Goal: Task Accomplishment & Management: Manage account settings

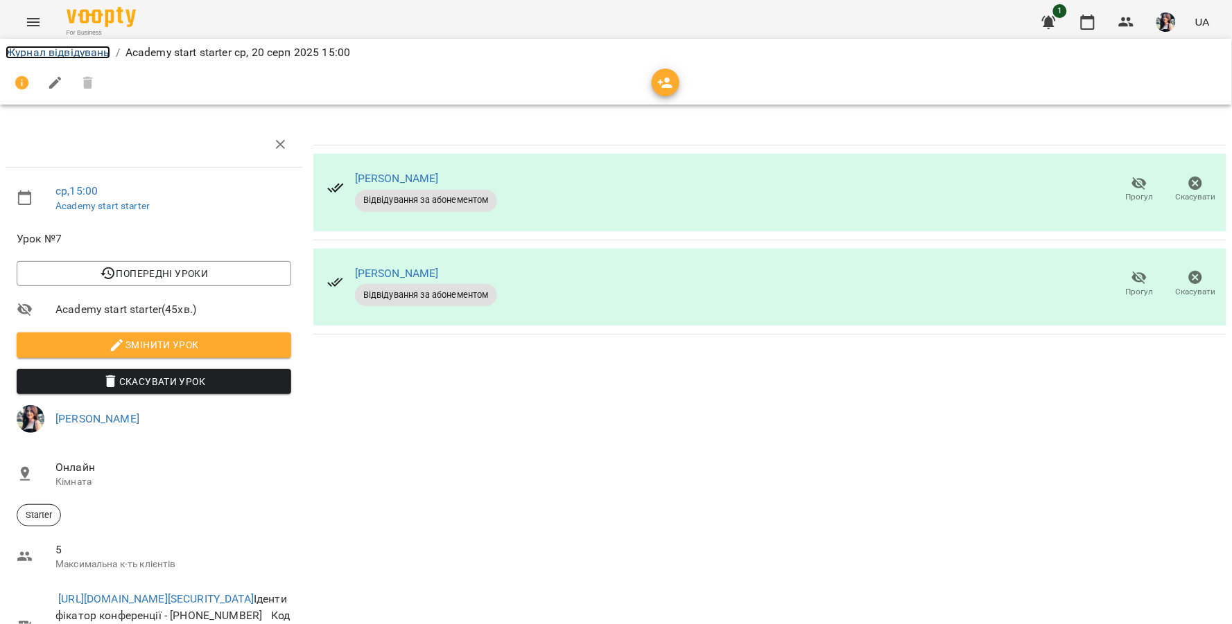
click at [73, 54] on link "Журнал відвідувань" at bounding box center [58, 52] width 105 height 13
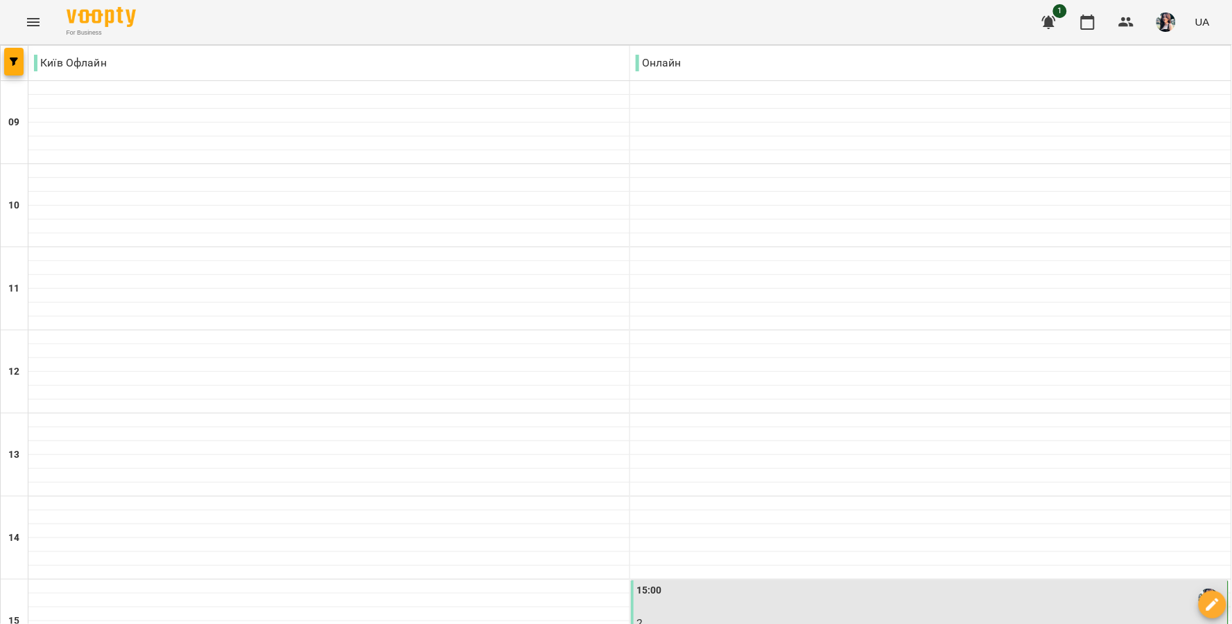
scroll to position [308, 0]
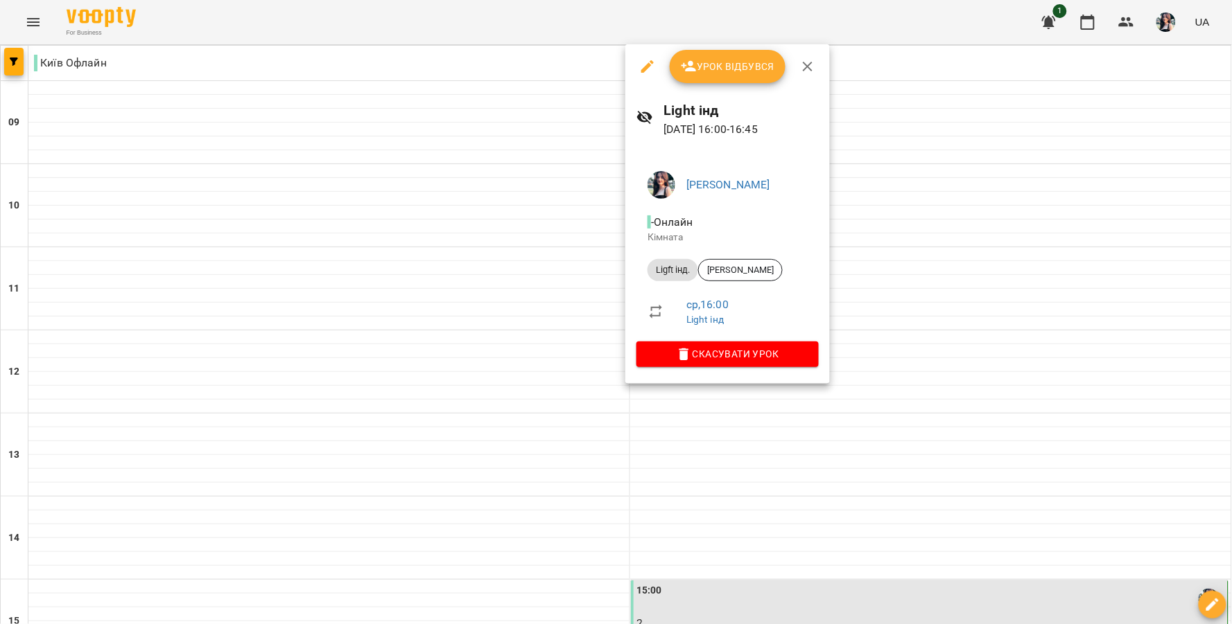
click at [807, 68] on icon "button" at bounding box center [808, 67] width 10 height 10
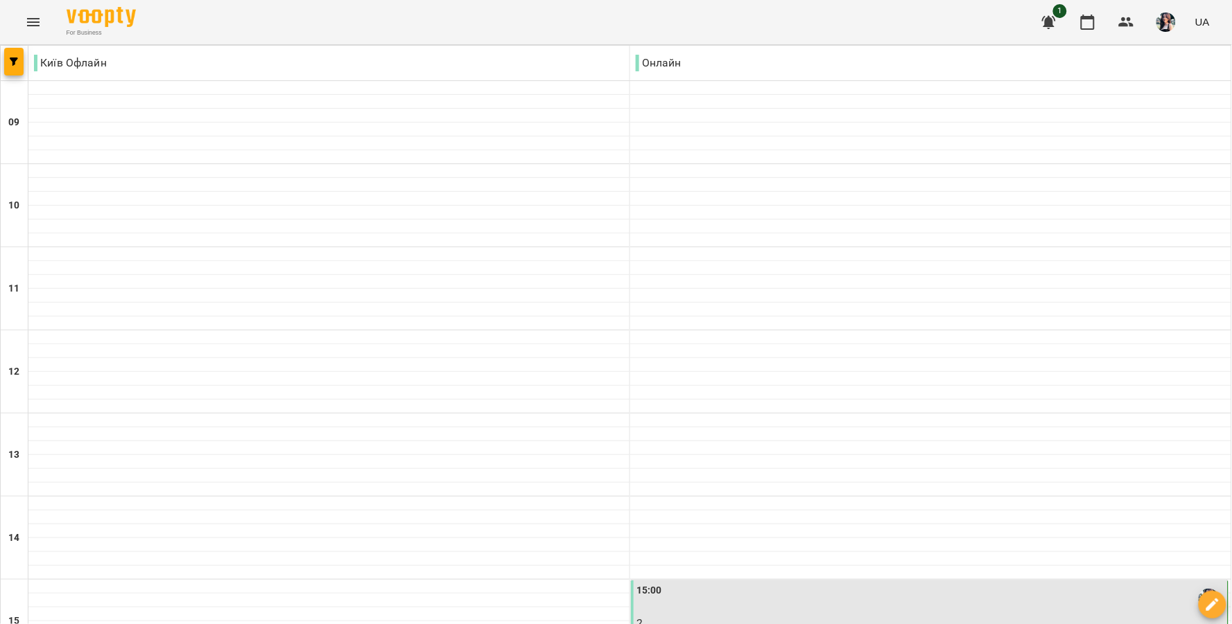
scroll to position [539, 0]
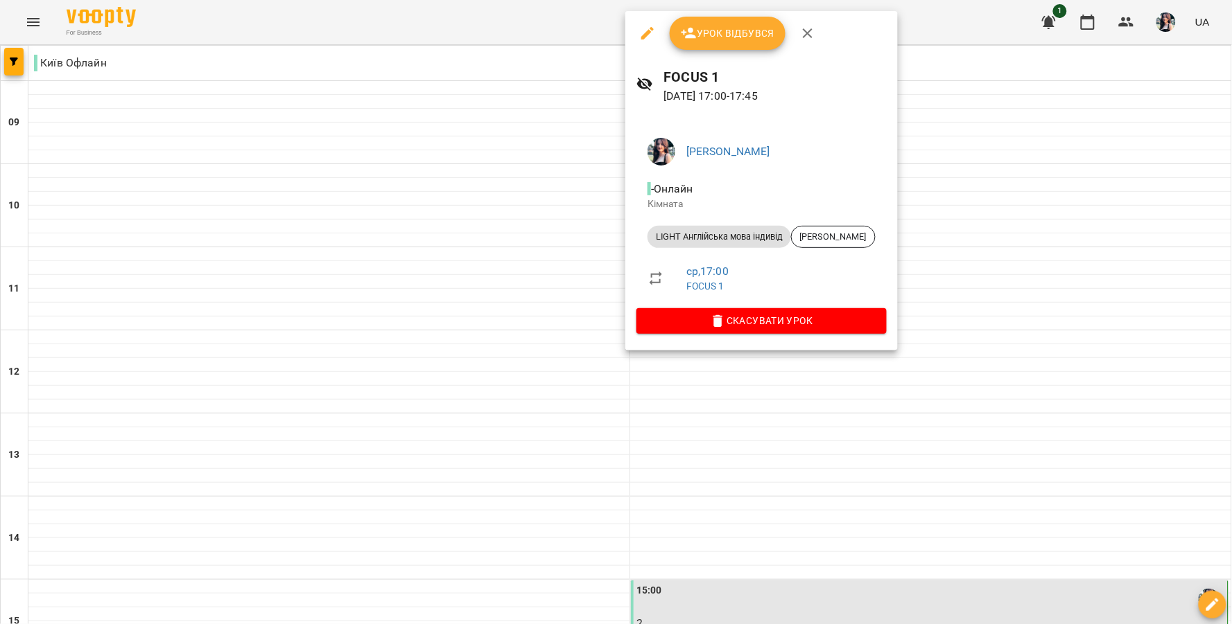
click at [740, 26] on span "Урок відбувся" at bounding box center [728, 33] width 94 height 17
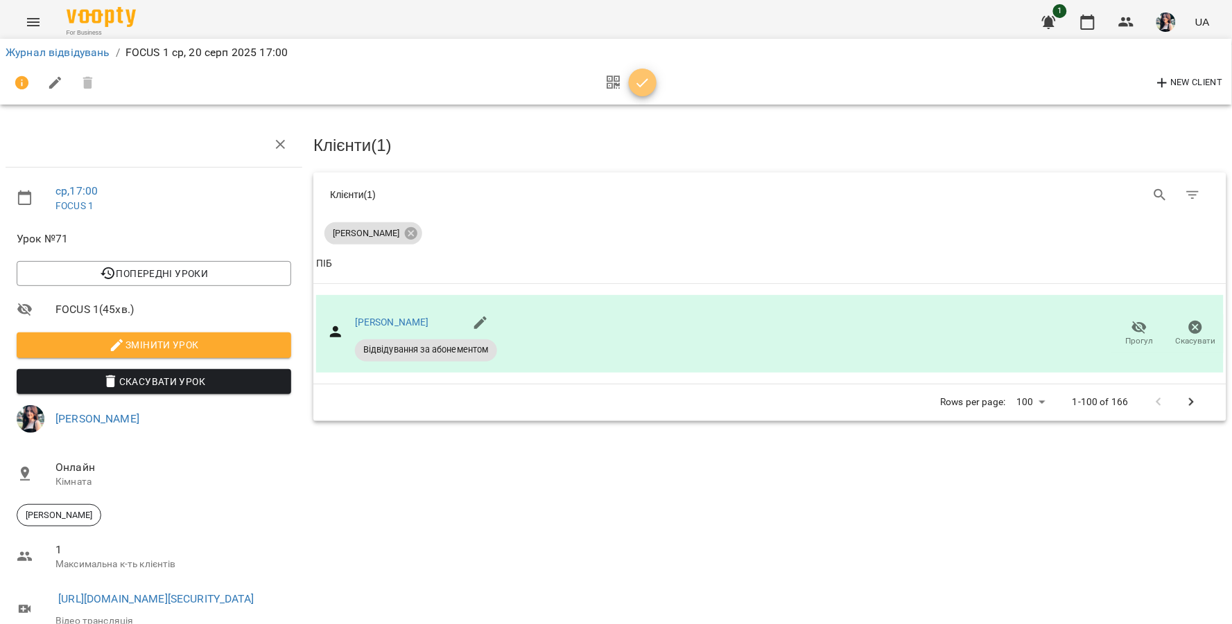
click at [643, 91] on button "button" at bounding box center [643, 83] width 28 height 28
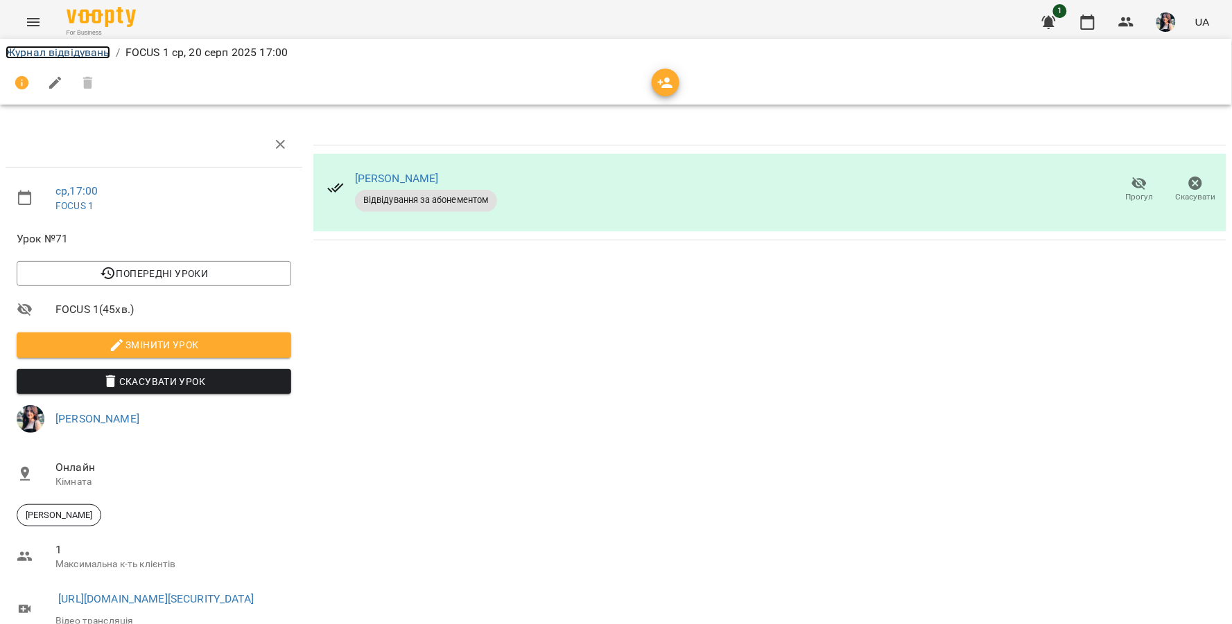
click at [61, 53] on link "Журнал відвідувань" at bounding box center [58, 52] width 105 height 13
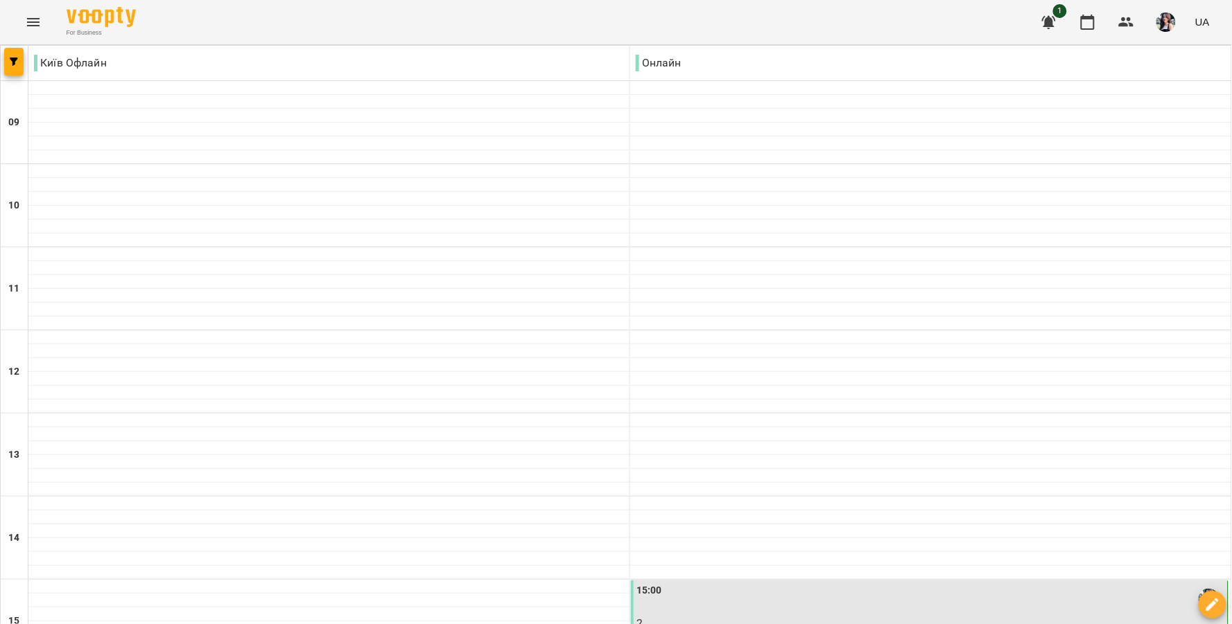
scroll to position [385, 0]
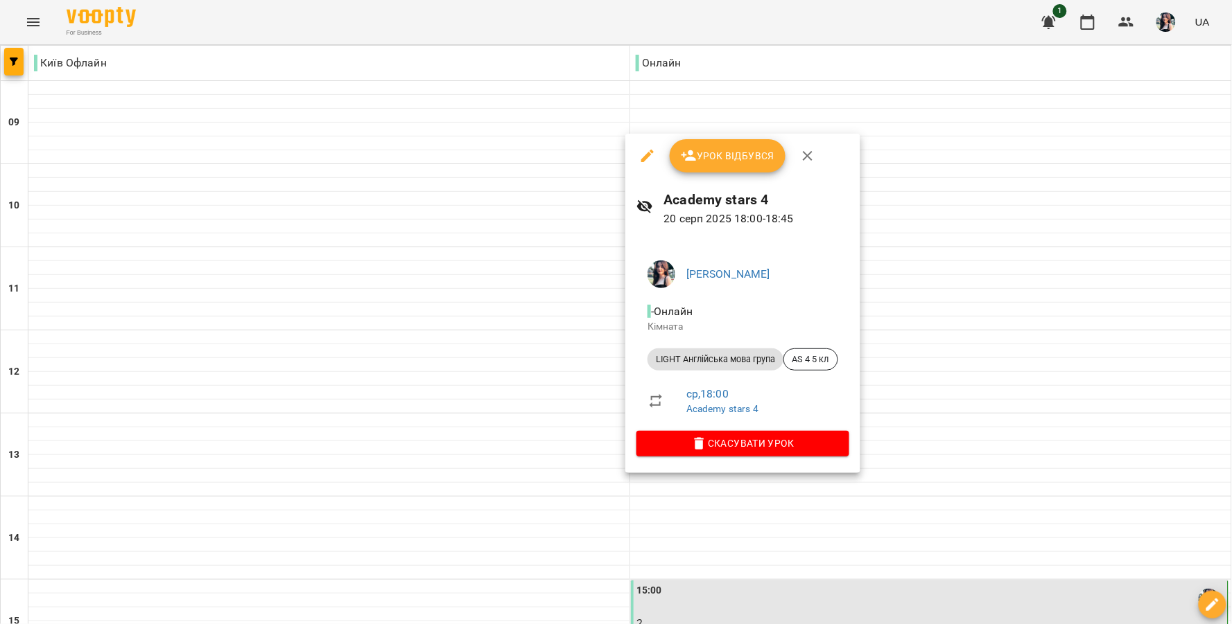
click at [706, 146] on button "Урок відбувся" at bounding box center [728, 155] width 116 height 33
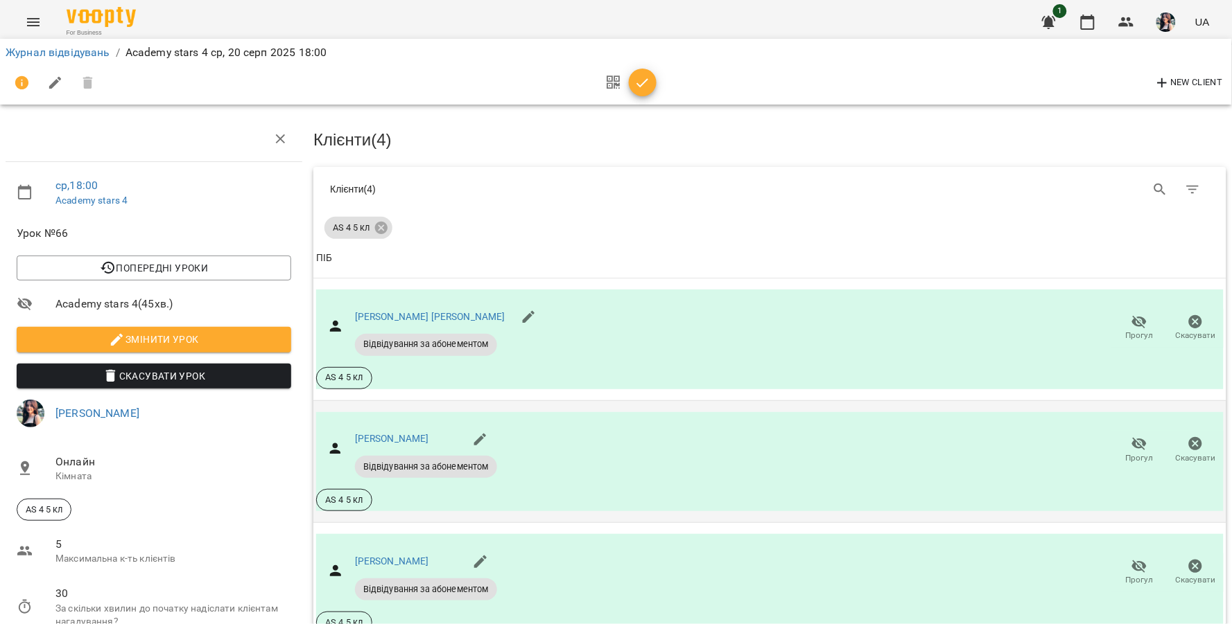
scroll to position [206, 0]
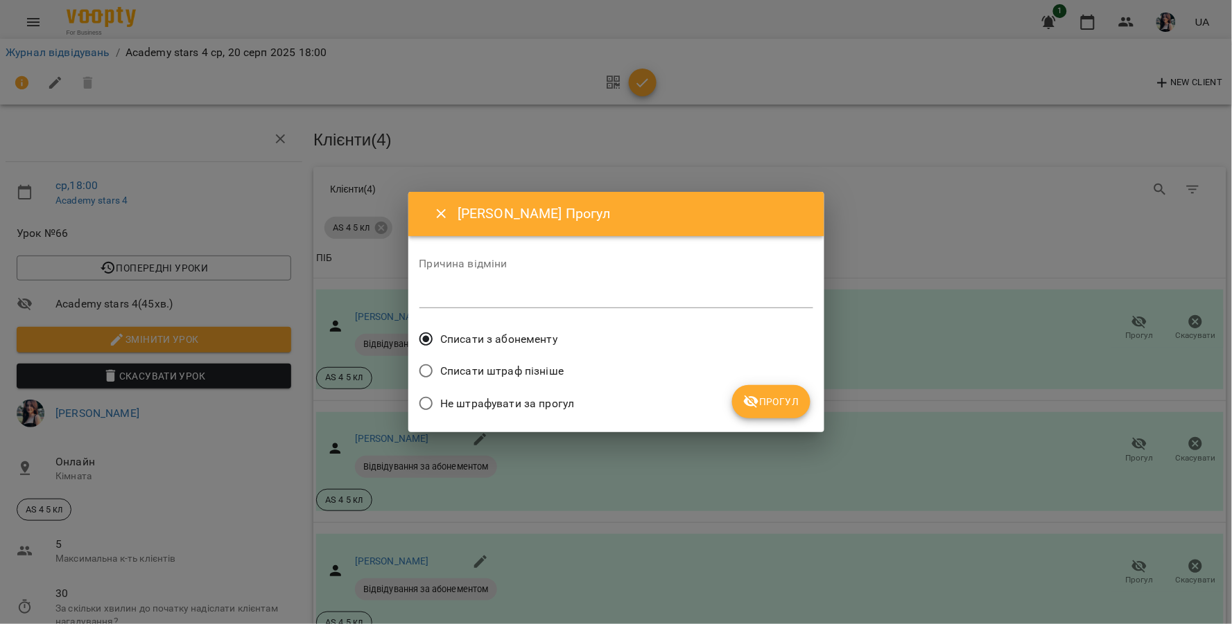
click at [532, 399] on span "Не штрафувати за прогул" at bounding box center [507, 404] width 134 height 17
click at [782, 408] on span "Прогул" at bounding box center [771, 402] width 56 height 17
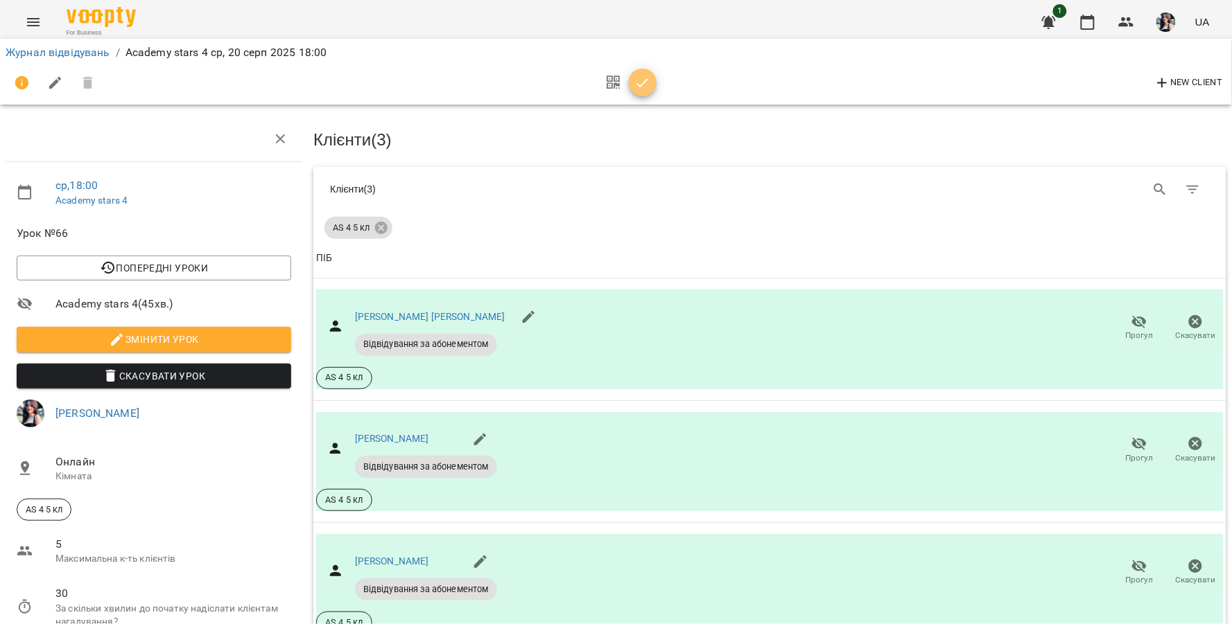
click at [642, 83] on icon "button" at bounding box center [642, 82] width 12 height 9
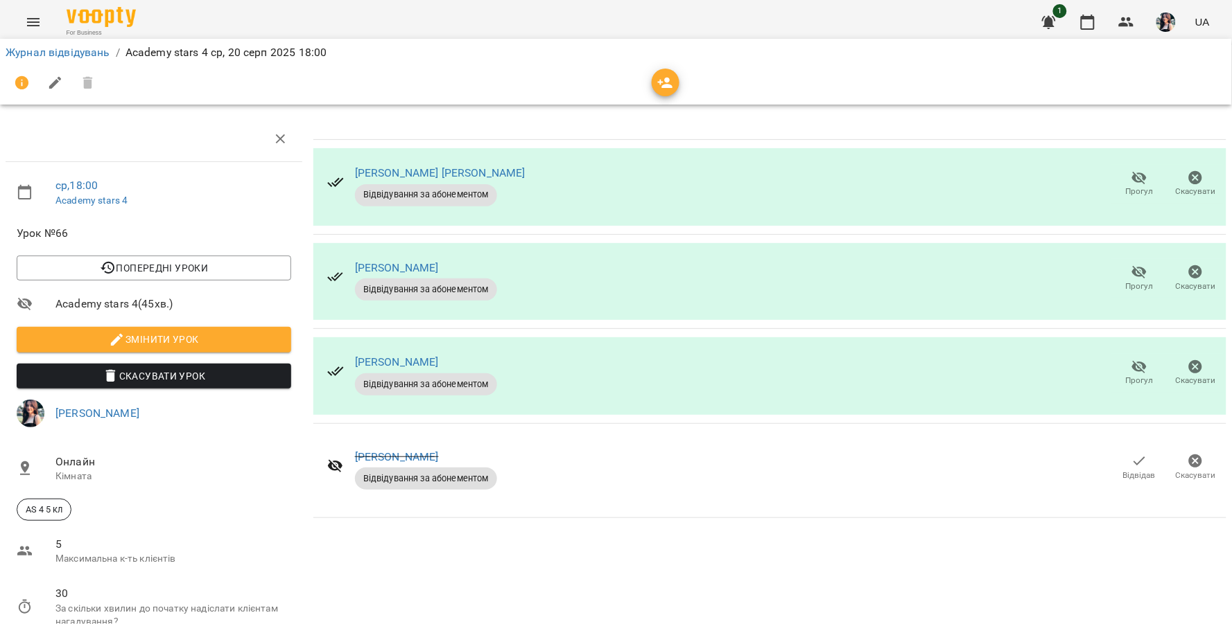
click at [64, 60] on li "Журнал відвідувань" at bounding box center [58, 52] width 105 height 17
click at [66, 52] on link "Журнал відвідувань" at bounding box center [58, 52] width 105 height 13
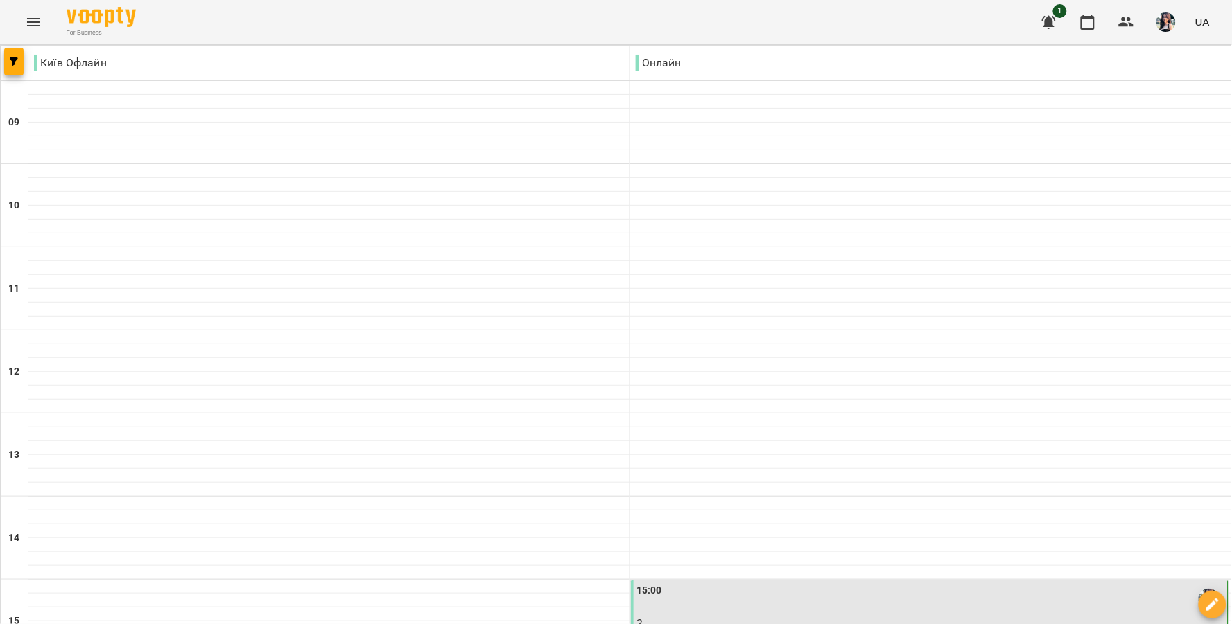
scroll to position [546, 0]
click at [830, 615] on p "LIGHT Англійська мова група - AS 3 050924" at bounding box center [930, 623] width 588 height 17
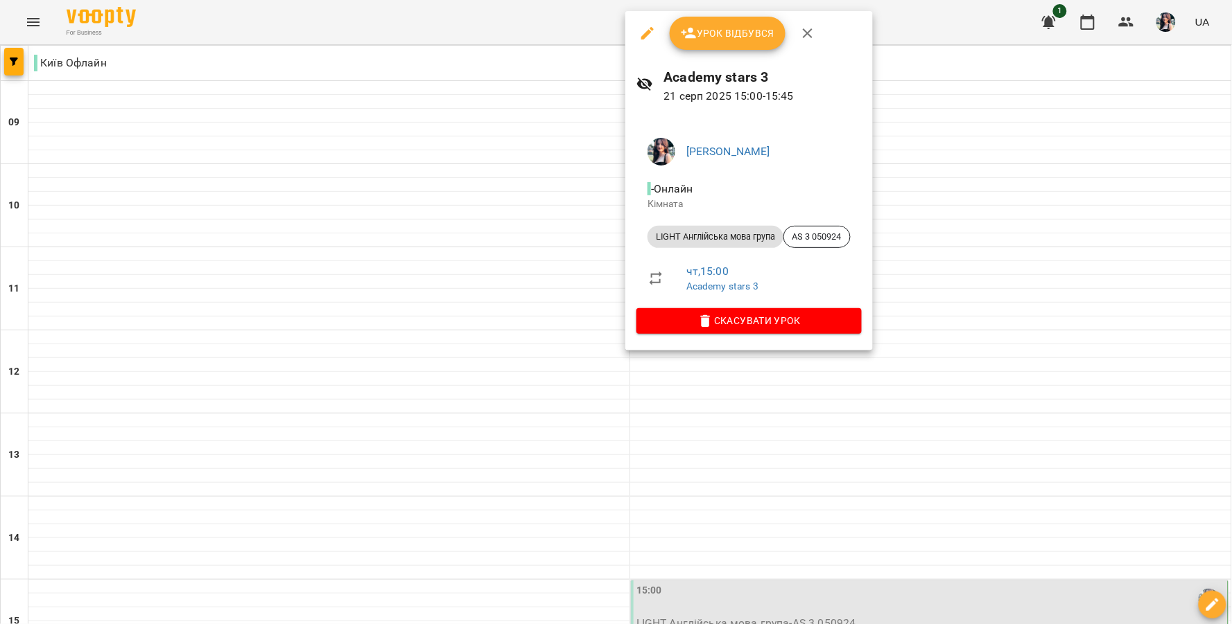
click at [728, 35] on span "Урок відбувся" at bounding box center [728, 33] width 94 height 17
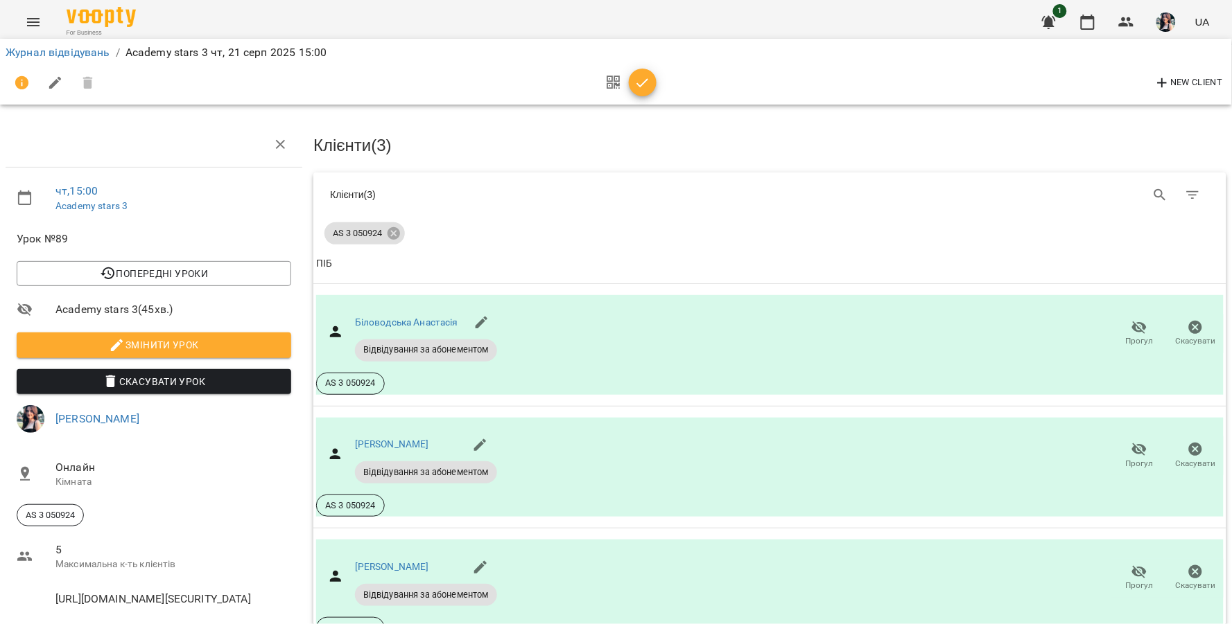
scroll to position [77, 0]
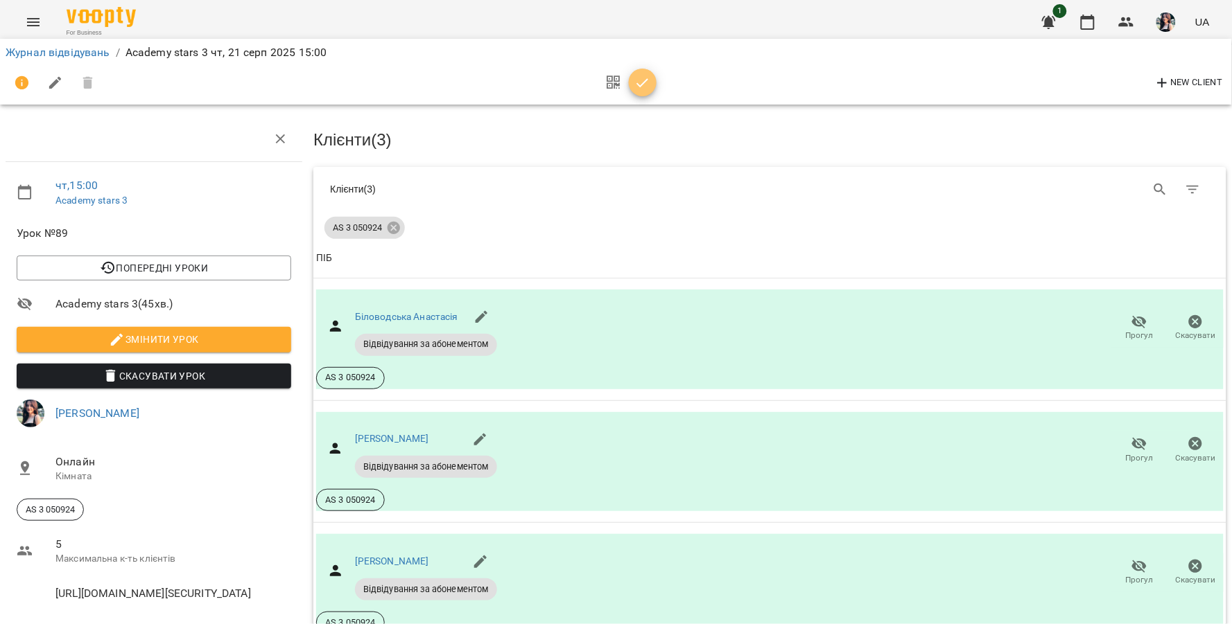
click at [638, 83] on icon "button" at bounding box center [642, 83] width 17 height 17
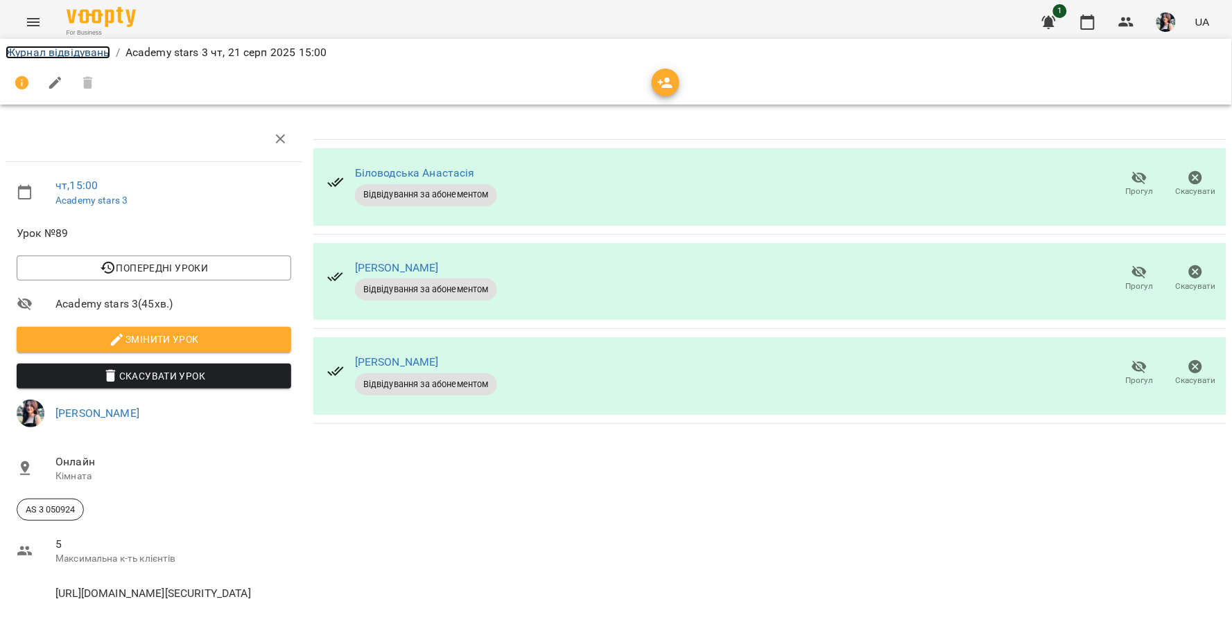
click at [78, 46] on link "Журнал відвідувань" at bounding box center [58, 52] width 105 height 13
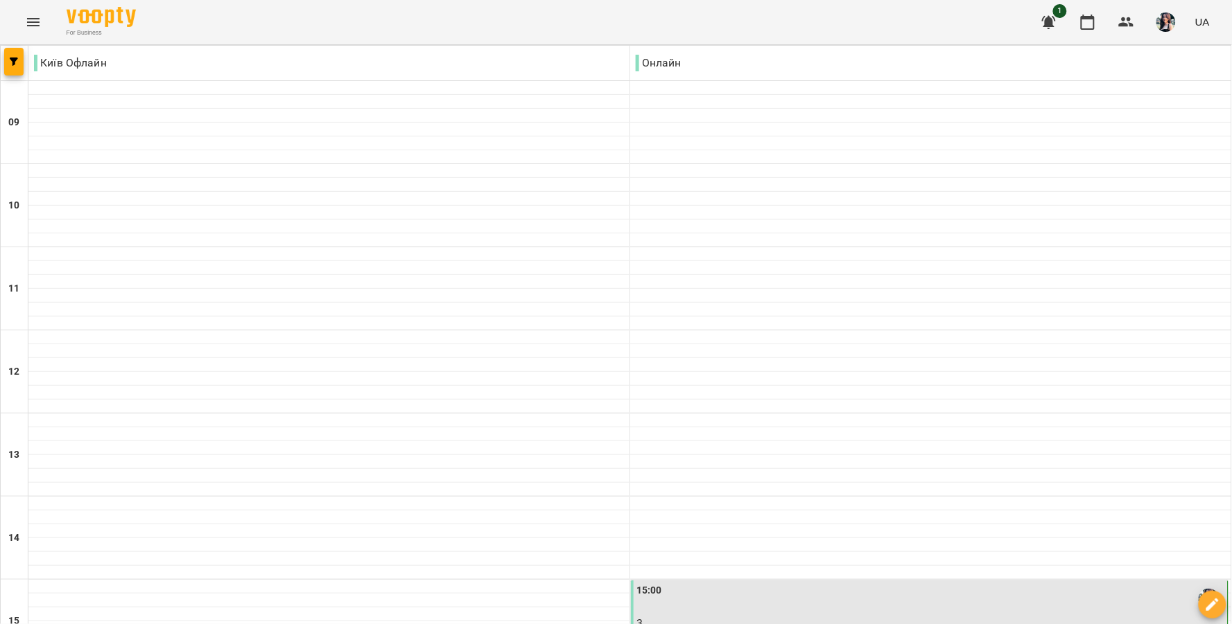
scroll to position [385, 0]
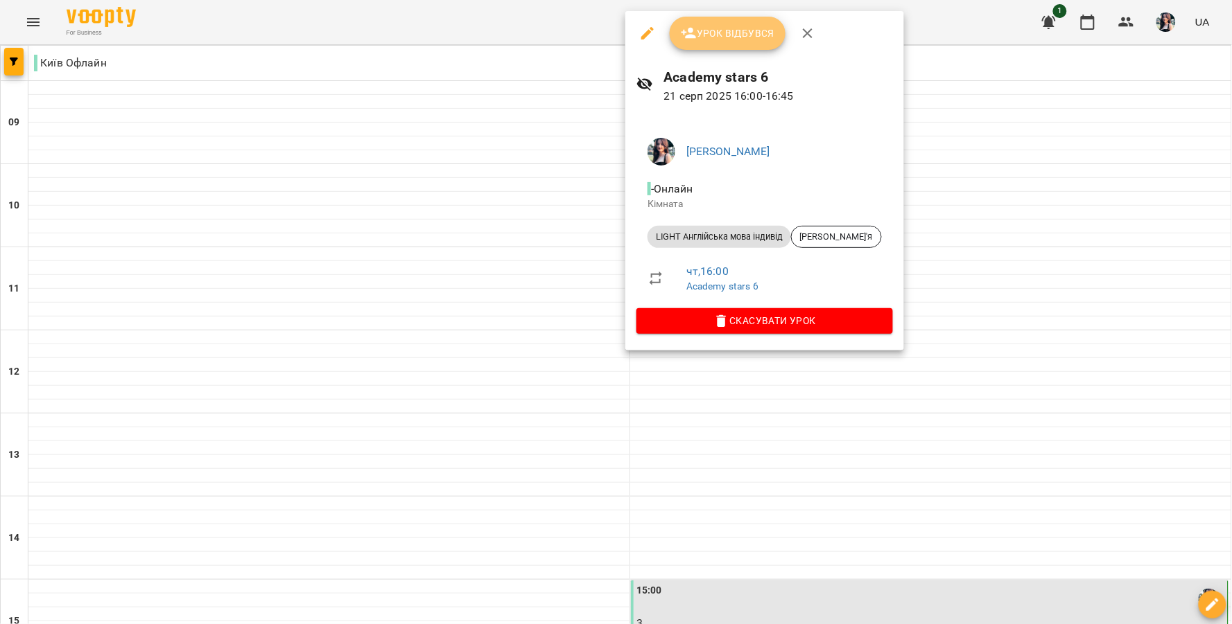
click at [730, 40] on span "Урок відбувся" at bounding box center [728, 33] width 94 height 17
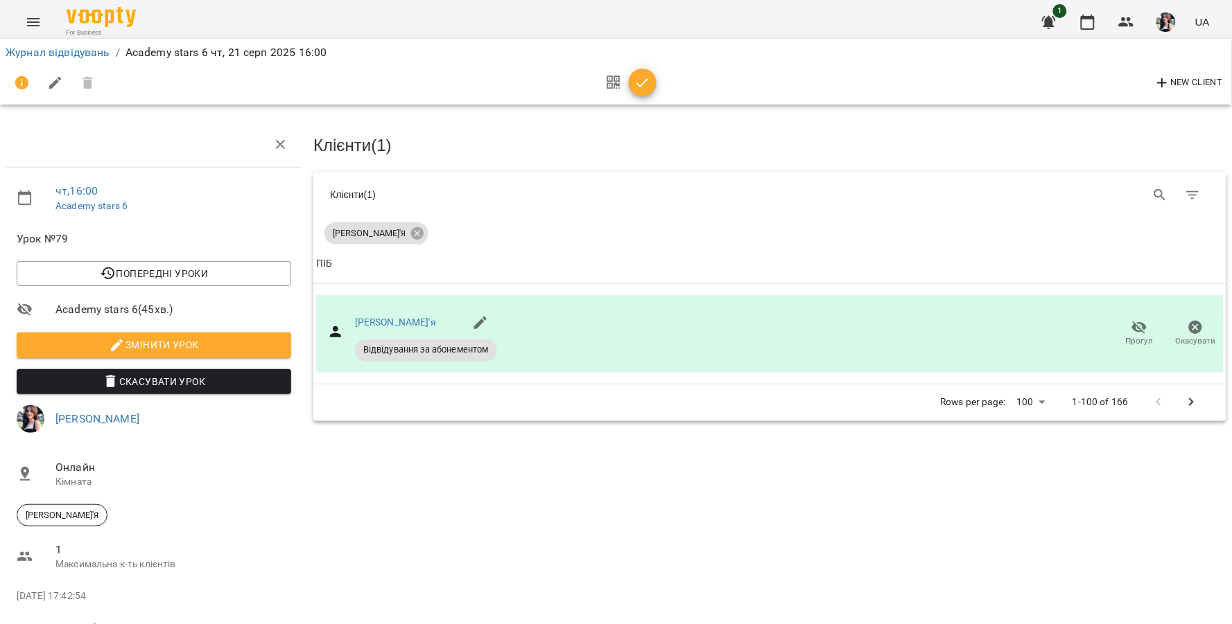
click at [646, 83] on icon "button" at bounding box center [642, 83] width 17 height 17
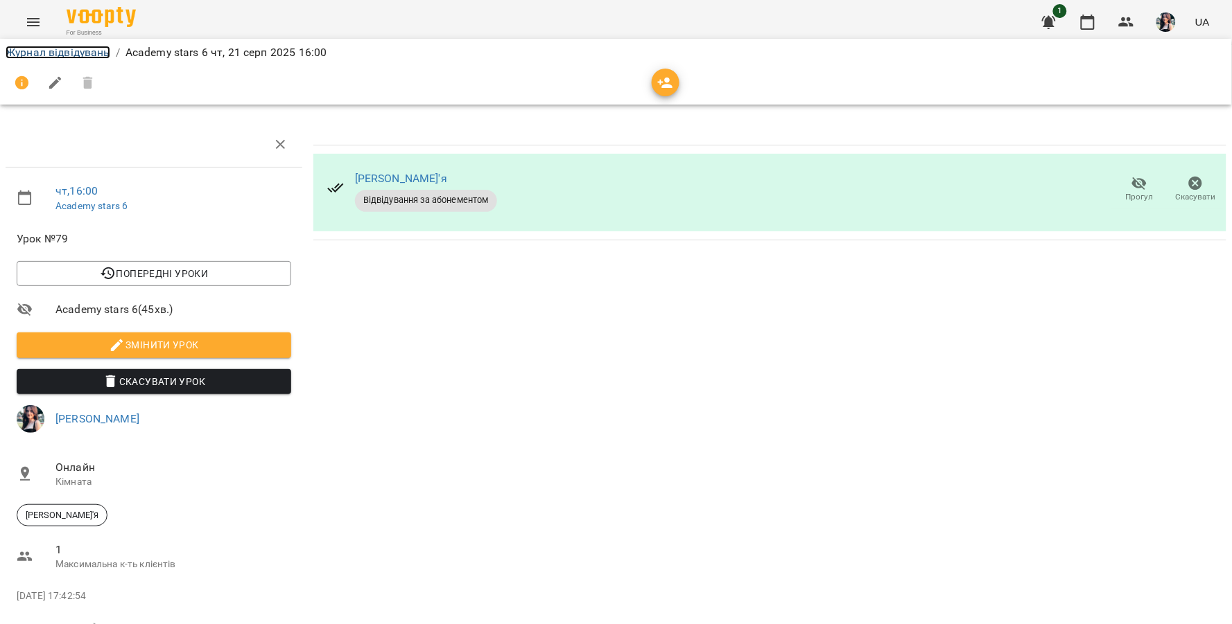
click at [63, 51] on link "Журнал відвідувань" at bounding box center [58, 52] width 105 height 13
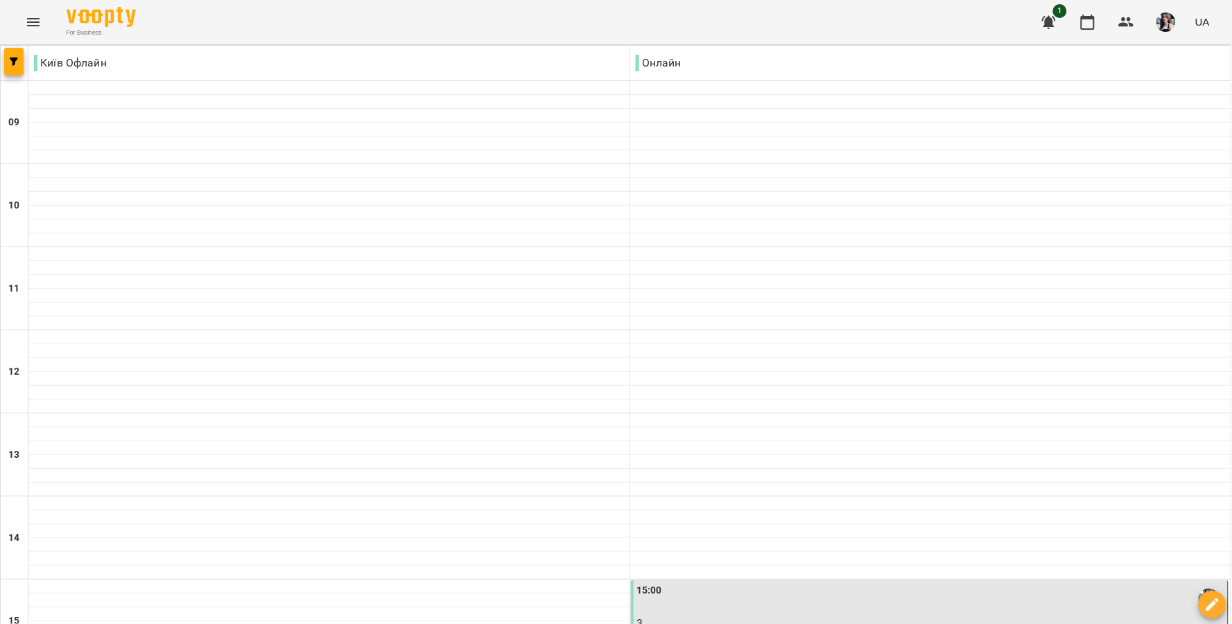
scroll to position [462, 0]
select select "**********"
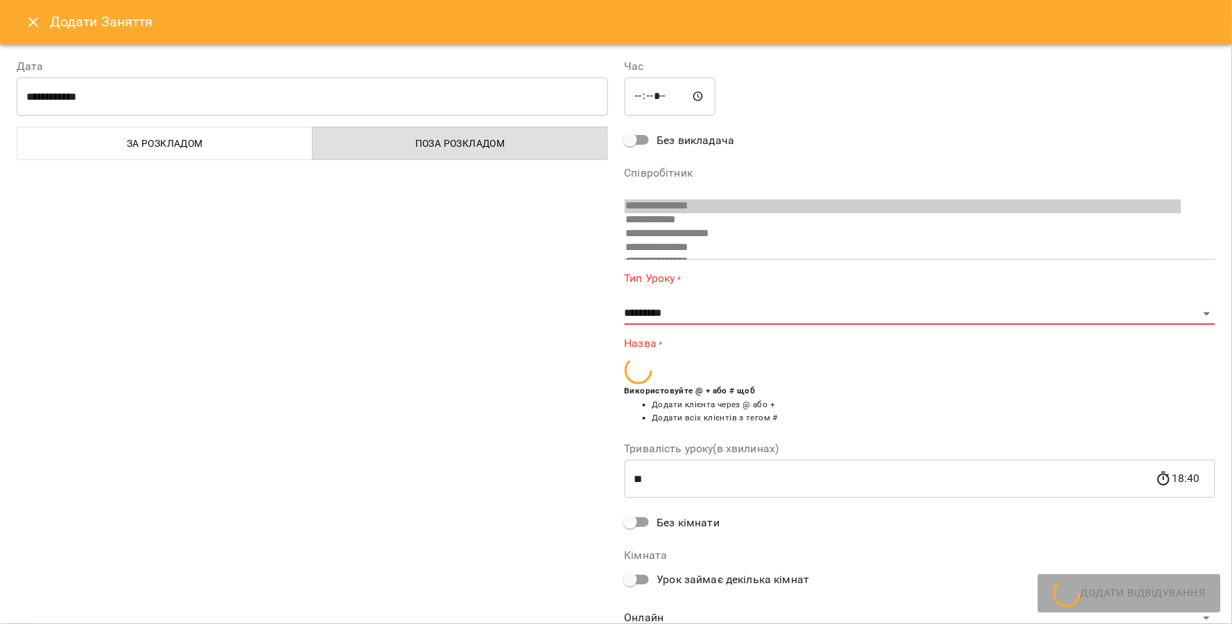
scroll to position [23, 0]
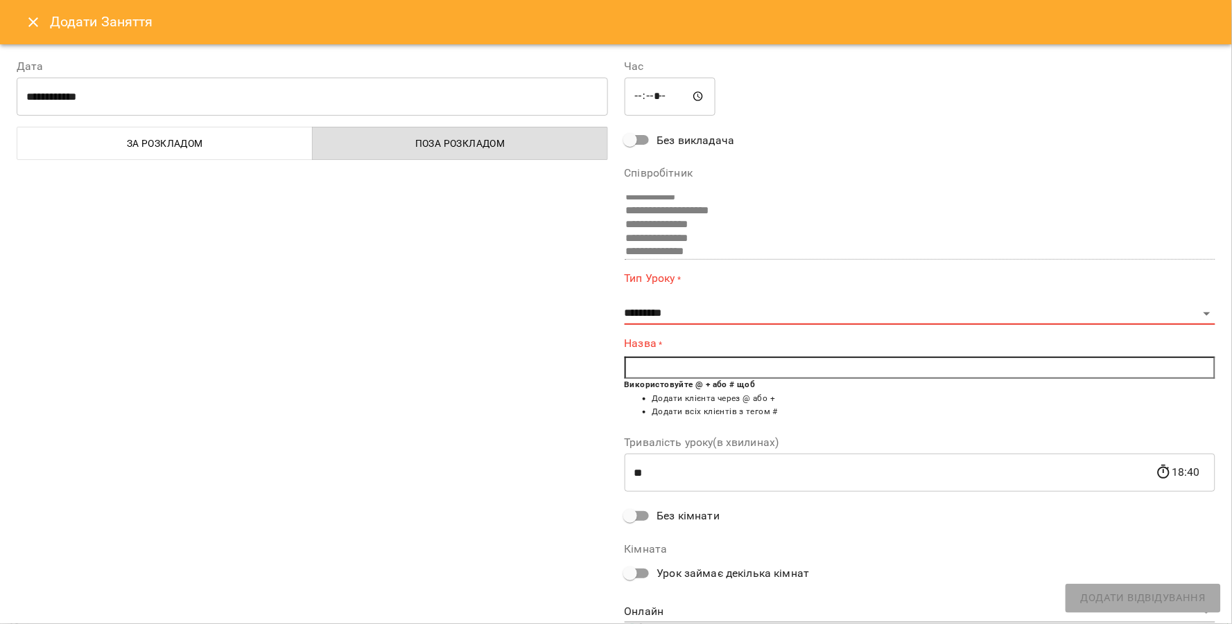
click at [23, 26] on button "Close" at bounding box center [33, 22] width 33 height 33
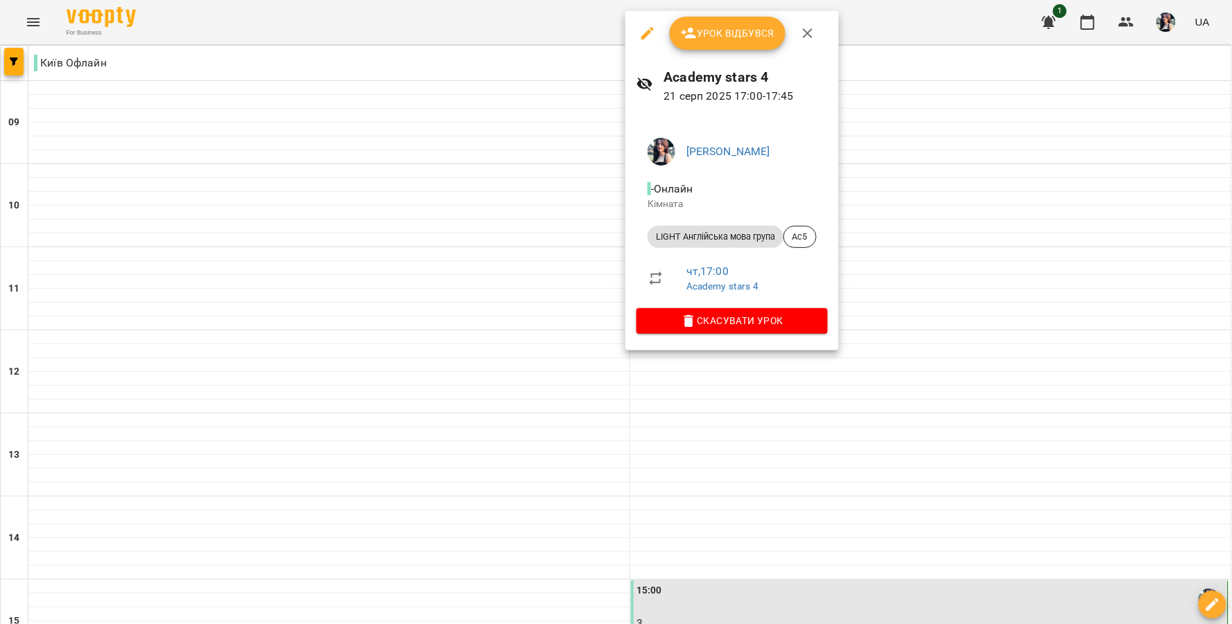
click at [719, 28] on span "Урок відбувся" at bounding box center [728, 33] width 94 height 17
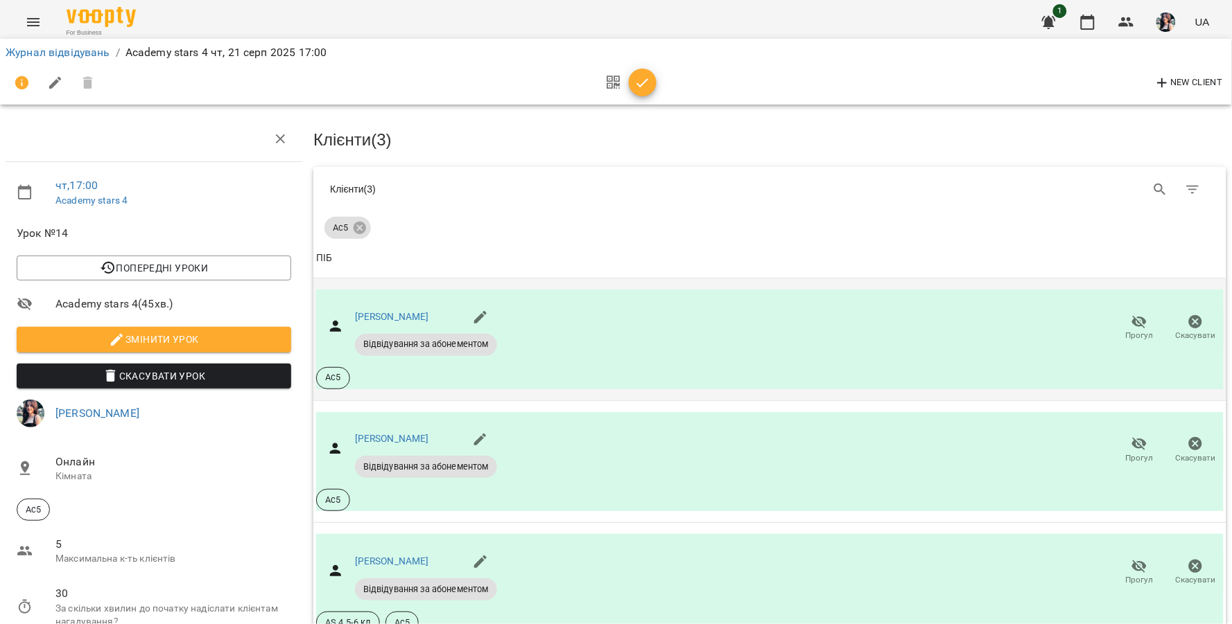
scroll to position [186, 0]
click at [645, 84] on icon "button" at bounding box center [642, 83] width 17 height 17
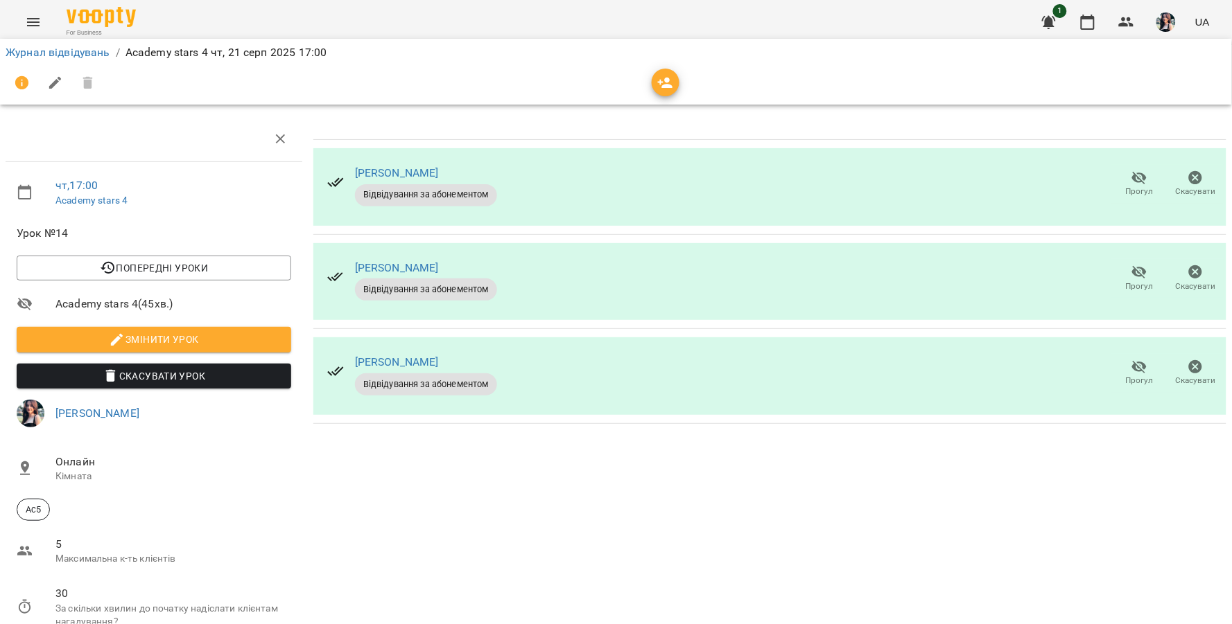
click at [147, 331] on span "Змінити урок" at bounding box center [154, 339] width 252 height 17
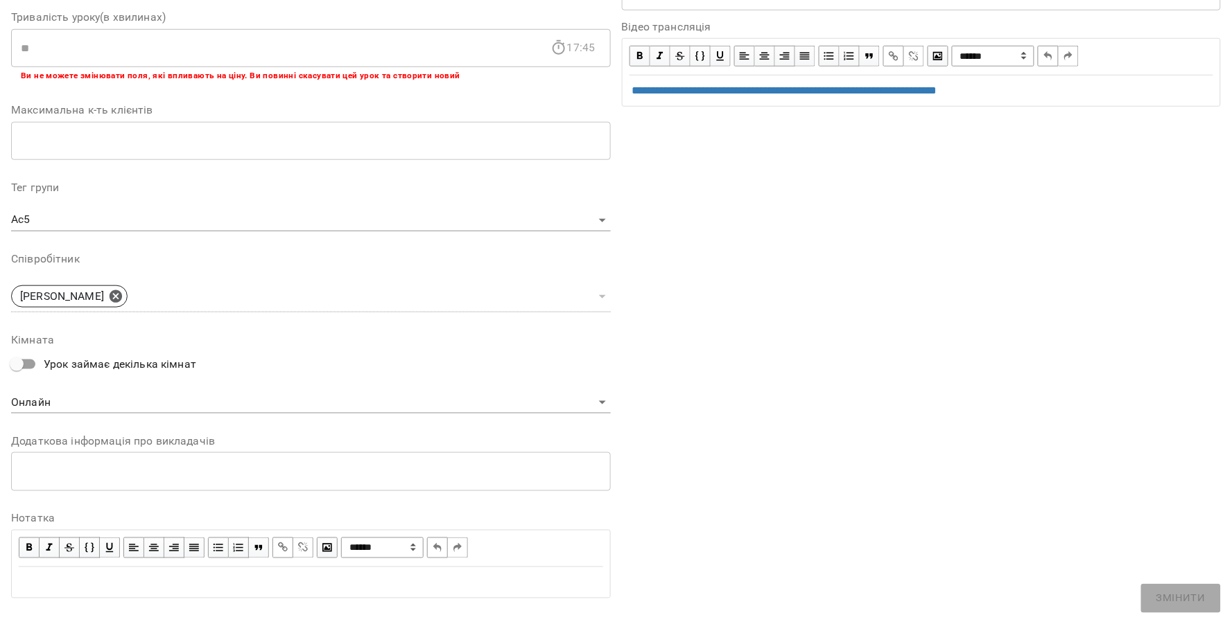
scroll to position [298, 0]
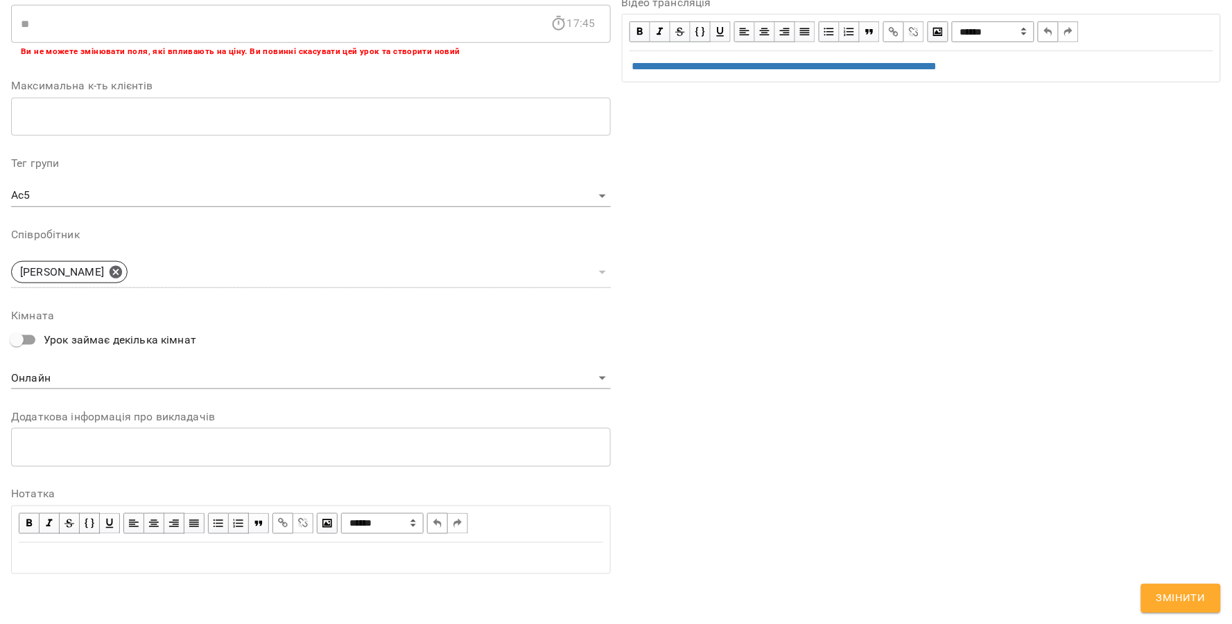
click at [261, 557] on div "Edit text" at bounding box center [311, 558] width 584 height 17
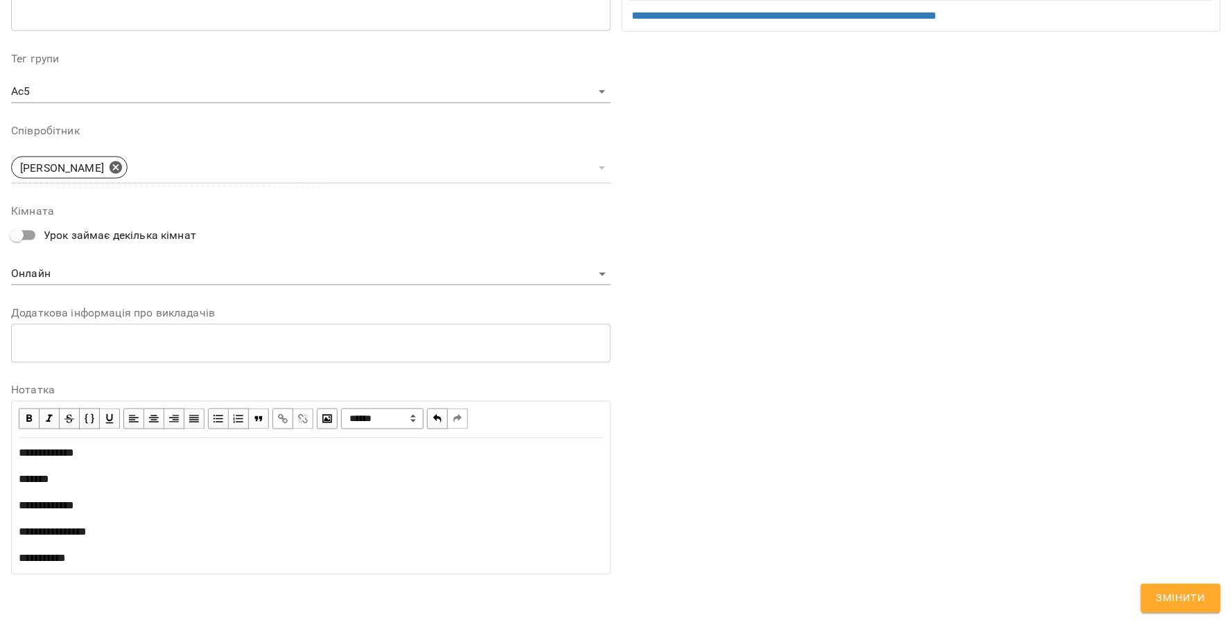
scroll to position [461, 0]
click at [164, 502] on div "**********" at bounding box center [311, 506] width 584 height 17
drag, startPoint x: 101, startPoint y: 507, endPoint x: 222, endPoint y: 507, distance: 120.6
click at [222, 507] on div "**********" at bounding box center [311, 506] width 584 height 17
copy span "**********"
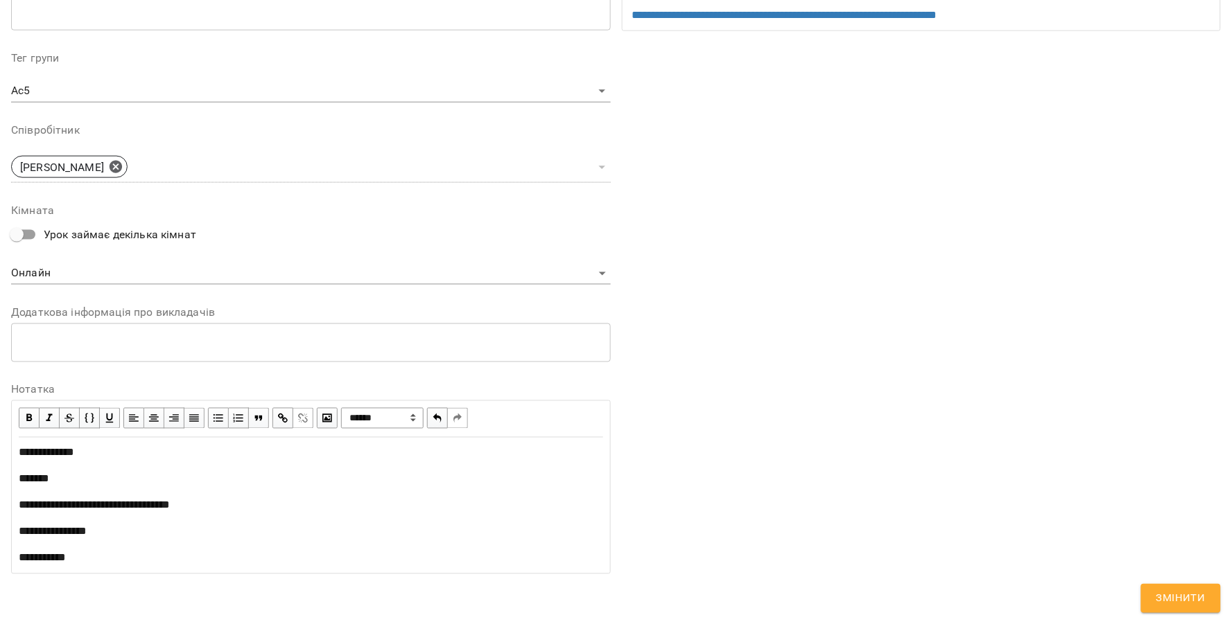
click at [123, 532] on div "**********" at bounding box center [311, 532] width 584 height 17
click at [119, 563] on div "**********" at bounding box center [311, 558] width 584 height 17
click at [1183, 590] on span "Змінити" at bounding box center [1180, 599] width 49 height 18
